Goal: Information Seeking & Learning: Understand process/instructions

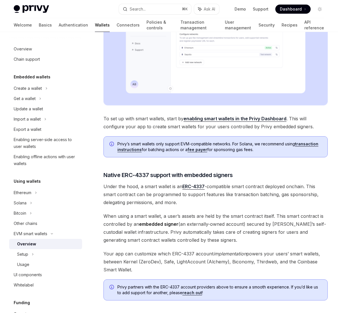
scroll to position [169, 0]
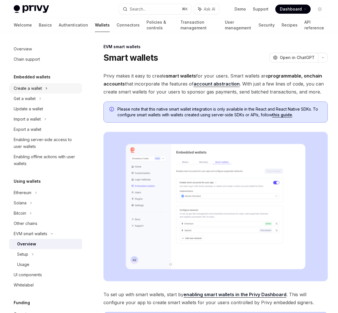
click at [60, 87] on div "Create a wallet" at bounding box center [45, 88] width 73 height 10
type textarea "*"
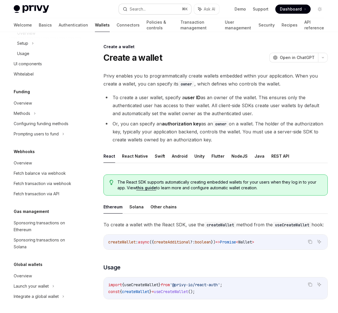
click at [156, 9] on button "Search... ⌘ K" at bounding box center [155, 9] width 73 height 10
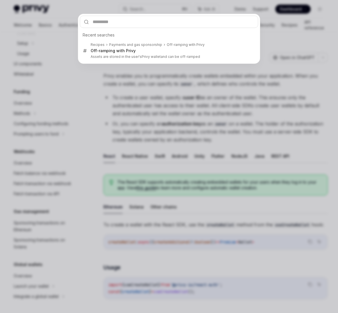
click at [148, 20] on input "text" at bounding box center [169, 22] width 178 height 12
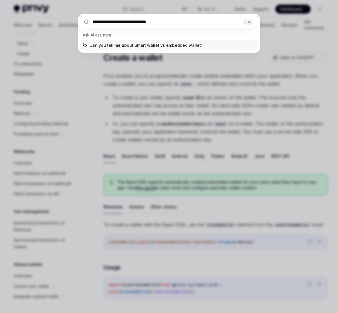
type input "**********"
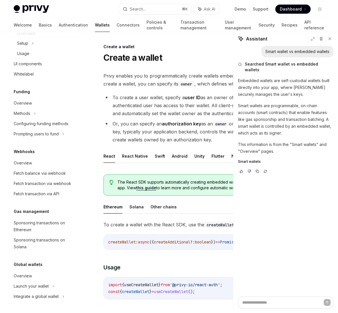
type textarea "*"
